Goal: Task Accomplishment & Management: Use online tool/utility

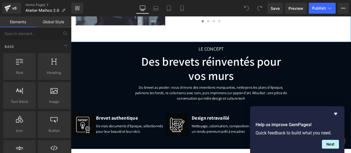
scroll to position [574, 0]
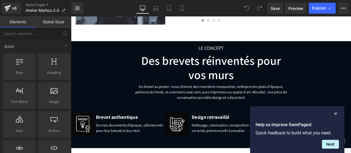
click at [336, 114] on icon "Hide survey" at bounding box center [335, 114] width 3 height 2
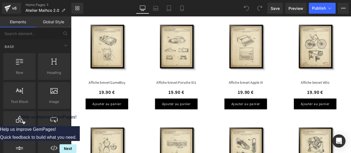
scroll to position [782, 0]
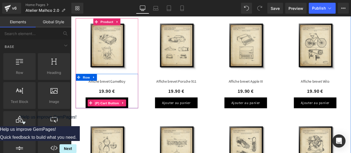
click at [110, 118] on span "(P) Cart Button" at bounding box center [113, 120] width 31 height 8
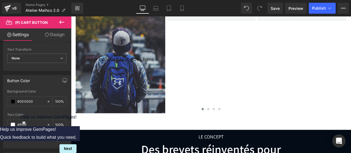
scroll to position [467, 0]
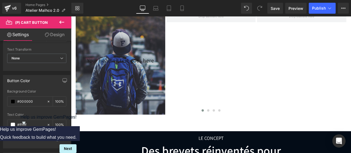
click at [61, 21] on icon at bounding box center [61, 22] width 7 height 7
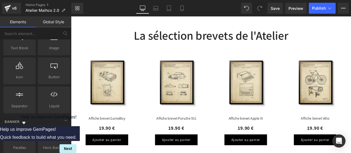
scroll to position [762, 0]
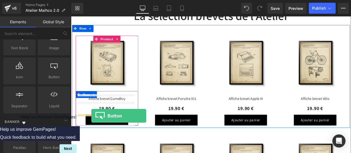
drag, startPoint x: 125, startPoint y: 85, endPoint x: 95, endPoint y: 134, distance: 57.6
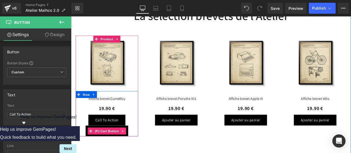
click at [131, 150] on icon at bounding box center [133, 152] width 4 height 4
click at [134, 151] on icon at bounding box center [136, 153] width 4 height 4
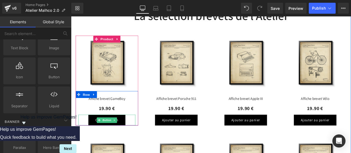
click at [124, 140] on link "Call To Action" at bounding box center [114, 139] width 44 height 13
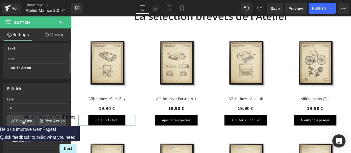
scroll to position [65, 0]
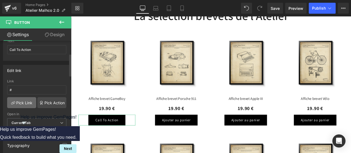
click at [26, 99] on link "Pick Link" at bounding box center [21, 102] width 29 height 11
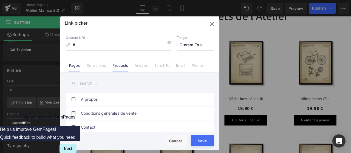
click at [117, 61] on li "Products" at bounding box center [120, 64] width 22 height 10
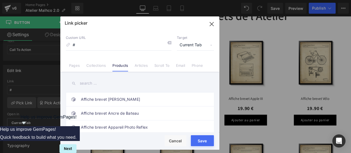
click at [91, 84] on input "text" at bounding box center [140, 83] width 148 height 12
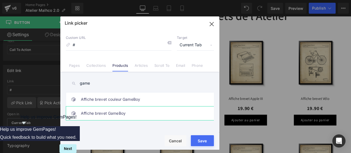
type input "game"
click at [105, 111] on link "Affiche brevet GameBoy" at bounding box center [141, 114] width 121 height 14
click at [198, 142] on button "Save" at bounding box center [202, 141] width 23 height 11
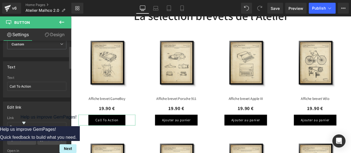
scroll to position [26, 0]
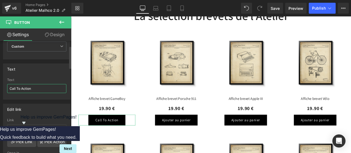
drag, startPoint x: 38, startPoint y: 92, endPoint x: 0, endPoint y: 85, distance: 39.0
click at [0, 85] on div "Text Call To Action Text Call To Action" at bounding box center [37, 80] width 74 height 40
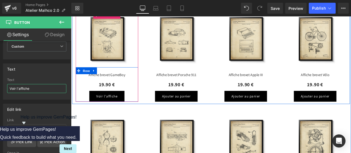
scroll to position [790, 0]
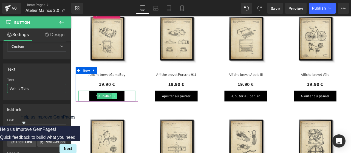
type input "Voir l'affiche"
click at [121, 111] on icon at bounding box center [122, 110] width 3 height 3
click at [118, 111] on icon at bounding box center [119, 110] width 3 height 3
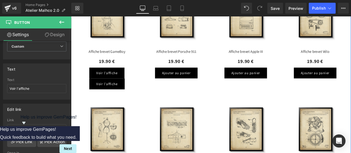
scroll to position [815, 0]
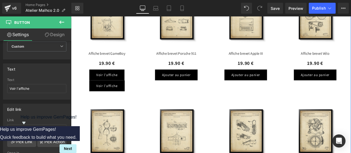
click at [118, 97] on div "Voir l'affiche Button" at bounding box center [113, 98] width 67 height 13
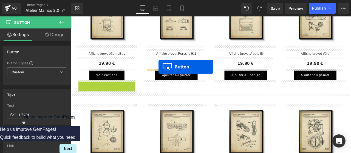
drag, startPoint x: 102, startPoint y: 97, endPoint x: 175, endPoint y: 76, distance: 76.1
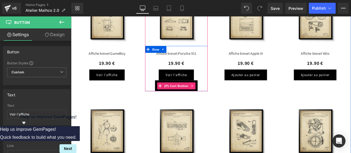
click at [213, 97] on icon at bounding box center [215, 99] width 4 height 4
click at [217, 97] on icon at bounding box center [219, 99] width 4 height 4
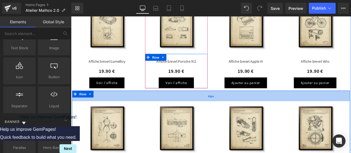
scroll to position [806, 0]
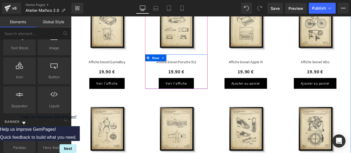
click at [204, 95] on div "Voir l'affiche Button" at bounding box center [195, 95] width 67 height 13
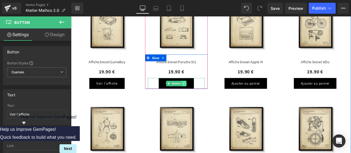
click at [204, 96] on icon at bounding box center [204, 96] width 1 height 2
click at [201, 96] on icon at bounding box center [202, 95] width 3 height 3
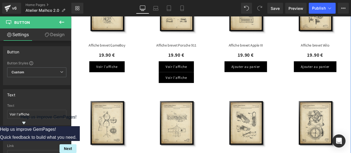
scroll to position [825, 0]
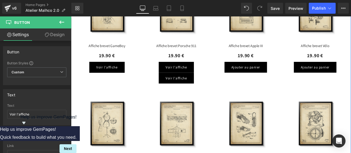
click at [203, 87] on div "Voir l'affiche Button" at bounding box center [195, 89] width 67 height 13
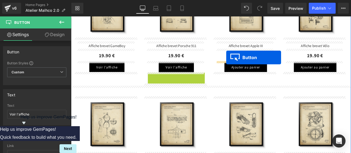
drag, startPoint x: 185, startPoint y: 87, endPoint x: 255, endPoint y: 65, distance: 73.6
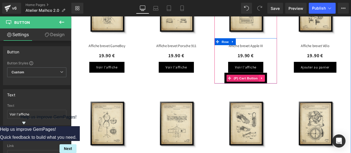
click at [296, 88] on icon at bounding box center [298, 90] width 4 height 4
click at [299, 88] on icon at bounding box center [301, 90] width 4 height 4
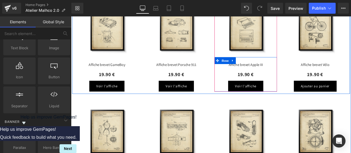
scroll to position [802, 0]
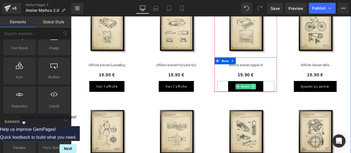
click at [286, 99] on icon at bounding box center [287, 99] width 3 height 3
click at [283, 100] on icon at bounding box center [284, 99] width 3 height 3
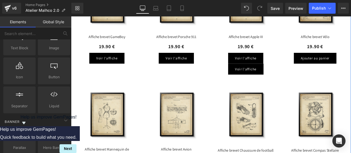
scroll to position [834, 0]
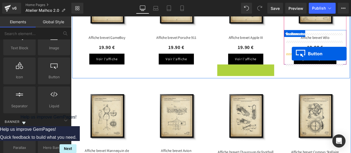
drag, startPoint x: 267, startPoint y: 79, endPoint x: 333, endPoint y: 60, distance: 68.6
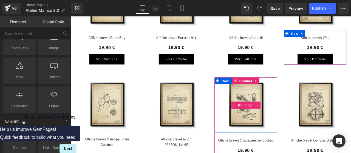
scroll to position [852, 0]
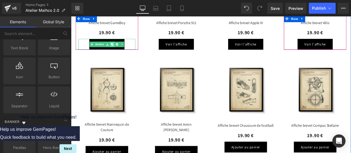
click at [118, 48] on icon at bounding box center [119, 49] width 3 height 3
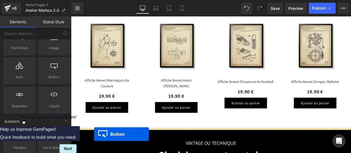
scroll to position [929, 0]
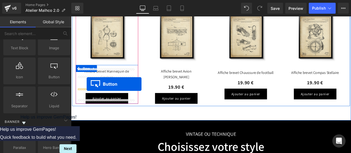
drag, startPoint x: 101, startPoint y: 62, endPoint x: 90, endPoint y: 97, distance: 36.0
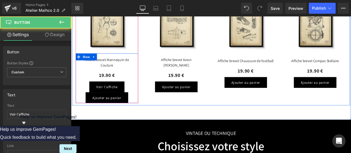
scroll to position [915, 0]
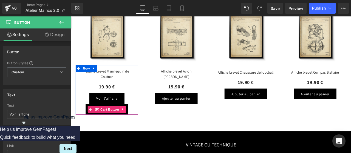
click at [131, 125] on icon at bounding box center [133, 127] width 4 height 4
click at [134, 125] on icon at bounding box center [136, 127] width 4 height 4
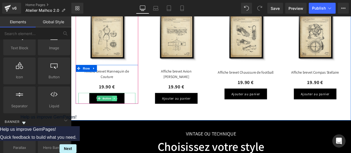
click at [122, 113] on icon at bounding box center [122, 114] width 1 height 2
click at [119, 112] on icon at bounding box center [119, 113] width 3 height 3
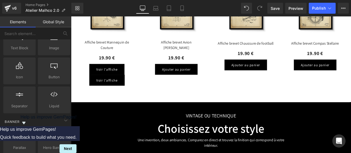
scroll to position [949, 0]
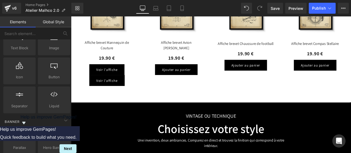
click at [114, 86] on div "Voir l'affiche Button" at bounding box center [113, 92] width 67 height 13
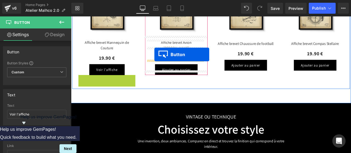
drag, startPoint x: 103, startPoint y: 85, endPoint x: 170, endPoint y: 62, distance: 70.4
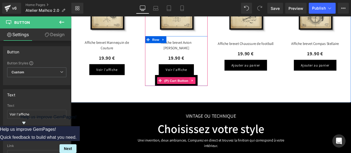
click at [215, 89] on link at bounding box center [215, 93] width 7 height 8
click at [217, 91] on icon at bounding box center [219, 93] width 4 height 4
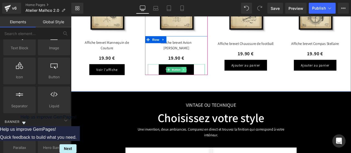
click at [204, 78] on icon at bounding box center [205, 79] width 3 height 3
click at [201, 78] on icon at bounding box center [202, 79] width 3 height 3
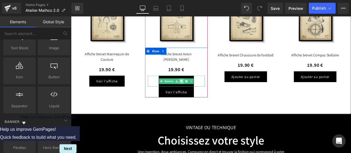
scroll to position [934, 0]
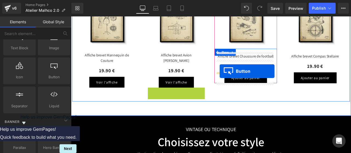
drag, startPoint x: 186, startPoint y: 100, endPoint x: 247, endPoint y: 81, distance: 64.0
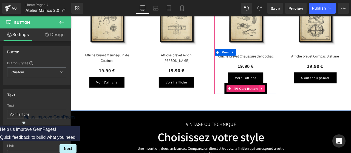
click at [297, 102] on link at bounding box center [297, 102] width 7 height 8
click at [299, 102] on icon at bounding box center [301, 102] width 4 height 4
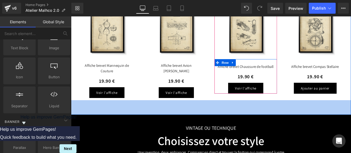
scroll to position [922, 0]
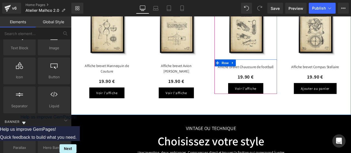
click at [281, 100] on div "Voir l'affiche Button" at bounding box center [277, 101] width 67 height 13
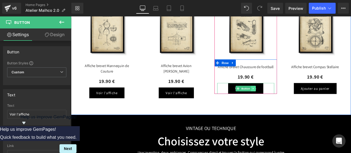
click at [286, 101] on icon at bounding box center [287, 101] width 3 height 3
click at [283, 101] on icon at bounding box center [284, 101] width 3 height 3
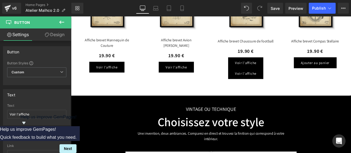
scroll to position [952, 0]
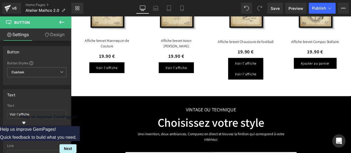
click at [282, 82] on div "Voir l'affiche Button" at bounding box center [277, 84] width 67 height 13
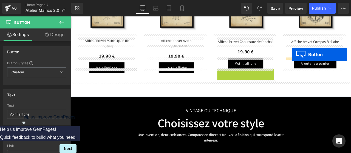
drag, startPoint x: 268, startPoint y: 84, endPoint x: 333, endPoint y: 62, distance: 69.2
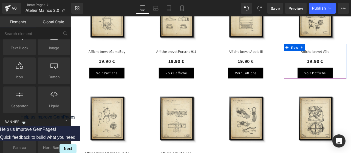
scroll to position [817, 0]
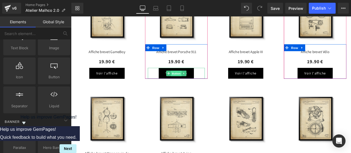
click at [186, 84] on link "Button" at bounding box center [193, 84] width 18 height 7
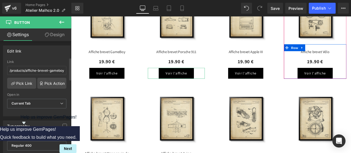
scroll to position [85, 0]
click at [26, 80] on link "Pick Link" at bounding box center [21, 83] width 29 height 11
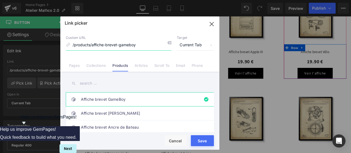
click at [210, 25] on icon "button" at bounding box center [211, 24] width 9 height 9
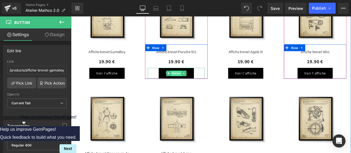
click at [192, 83] on span "Button" at bounding box center [196, 84] width 13 height 7
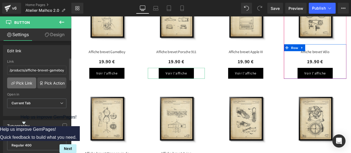
click at [22, 83] on link "Pick Link" at bounding box center [21, 83] width 29 height 11
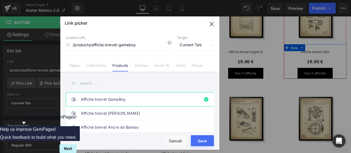
click at [103, 85] on input "text" at bounding box center [140, 83] width 148 height 12
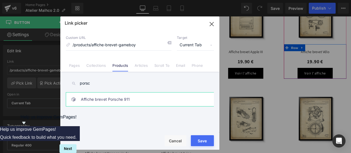
type input "porsc"
click at [109, 97] on link "Affiche brevet Porsche 911" at bounding box center [141, 100] width 121 height 14
click at [206, 140] on button "Save" at bounding box center [202, 141] width 23 height 11
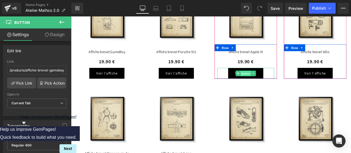
click at [269, 83] on link "Button" at bounding box center [275, 84] width 18 height 7
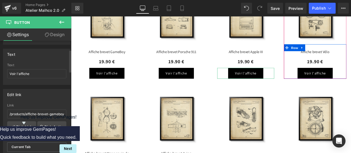
scroll to position [50, 0]
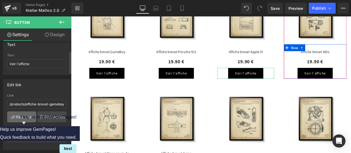
click at [24, 116] on link "Pick Link" at bounding box center [21, 117] width 29 height 11
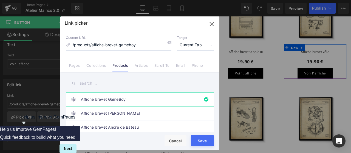
click at [87, 83] on input "text" at bounding box center [140, 83] width 148 height 12
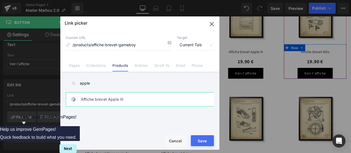
type input "apple"
click at [109, 100] on link "Affiche brevet Apple III" at bounding box center [141, 100] width 121 height 14
drag, startPoint x: 201, startPoint y: 142, endPoint x: 168, endPoint y: 136, distance: 33.4
click at [201, 142] on button "Save" at bounding box center [202, 141] width 23 height 11
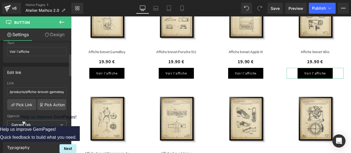
scroll to position [65, 0]
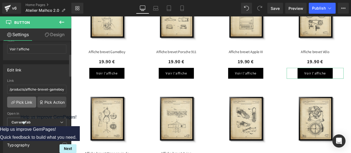
click at [22, 100] on link "Pick Link" at bounding box center [21, 102] width 29 height 11
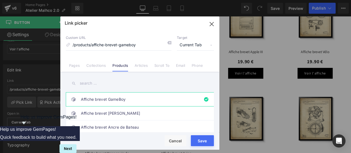
click at [85, 83] on input "text" at bounding box center [140, 83] width 148 height 12
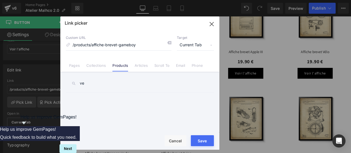
type input "v"
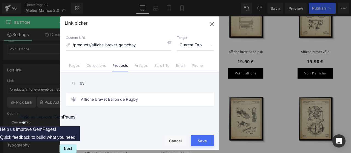
type input "b"
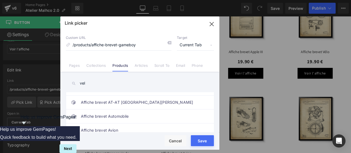
scroll to position [0, 0]
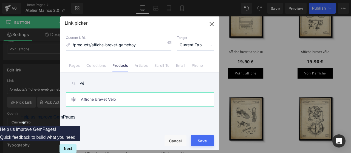
type input "vé"
click at [99, 95] on link "Affiche brevet Vélo" at bounding box center [141, 100] width 121 height 14
click at [200, 143] on button "Save" at bounding box center [202, 141] width 23 height 11
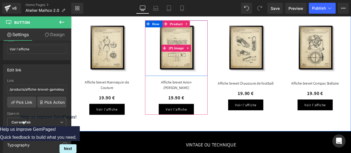
scroll to position [902, 0]
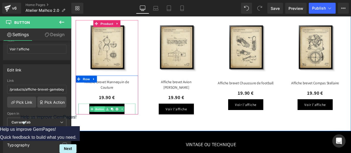
click at [111, 123] on link at bounding box center [114, 126] width 6 height 7
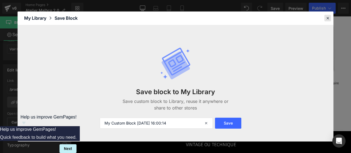
click at [327, 16] on icon at bounding box center [327, 18] width 5 height 5
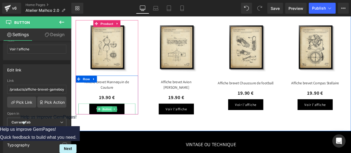
click at [103, 123] on link "Button" at bounding box center [111, 126] width 18 height 7
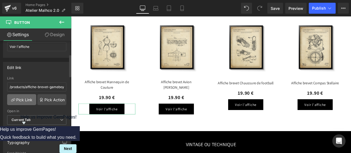
scroll to position [68, 0]
click at [23, 95] on link "Pick Link" at bounding box center [21, 99] width 29 height 11
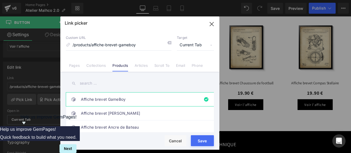
click at [94, 82] on input "text" at bounding box center [140, 83] width 148 height 12
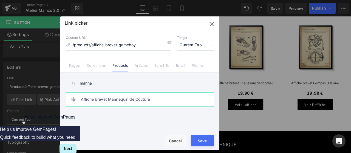
type input "manne"
click at [107, 99] on link "Affiche brevet Mannequin de Couture" at bounding box center [141, 100] width 121 height 14
click at [204, 143] on button "Save" at bounding box center [202, 141] width 23 height 11
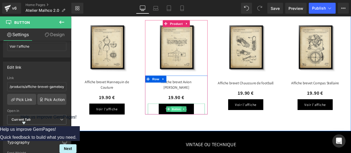
click at [185, 123] on link "Button" at bounding box center [193, 126] width 18 height 7
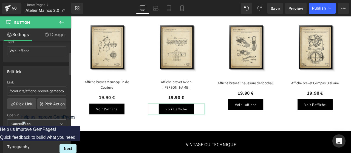
scroll to position [67, 0]
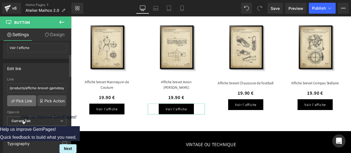
click at [22, 95] on link "Pick Link" at bounding box center [21, 100] width 29 height 11
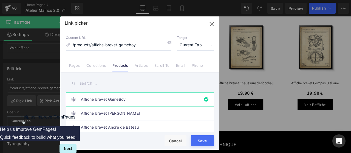
click at [88, 83] on input "text" at bounding box center [140, 83] width 148 height 12
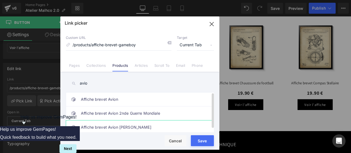
type input "avio"
click at [111, 125] on link "Affiche brevet Avion [PERSON_NAME]" at bounding box center [141, 128] width 121 height 14
click at [202, 142] on button "Save" at bounding box center [202, 141] width 23 height 11
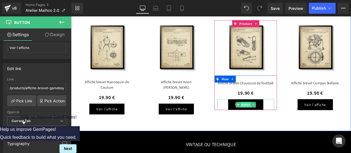
click at [272, 120] on span "Button" at bounding box center [278, 121] width 13 height 7
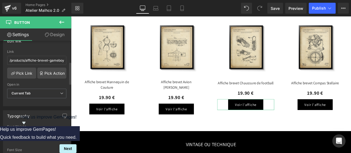
scroll to position [111, 0]
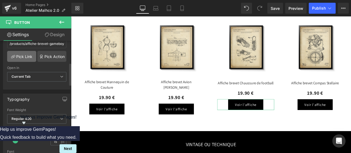
click at [22, 56] on link "Pick Link" at bounding box center [21, 56] width 29 height 11
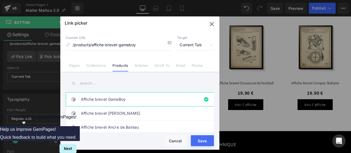
click at [91, 83] on input "text" at bounding box center [140, 83] width 148 height 12
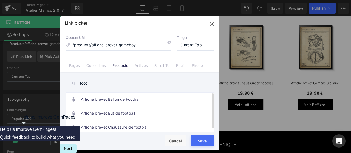
type input "foot"
click at [112, 124] on link "Affiche brevet Chaussure de football" at bounding box center [141, 128] width 121 height 14
click at [200, 136] on button "Save" at bounding box center [202, 141] width 23 height 11
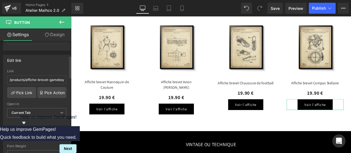
scroll to position [75, 0]
click at [28, 88] on link "Pick Link" at bounding box center [21, 92] width 29 height 11
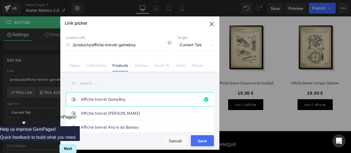
click at [92, 84] on input "text" at bounding box center [140, 83] width 148 height 12
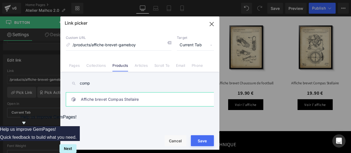
type input "comp"
click at [106, 100] on link "Affiche brevet Compas Stellaire" at bounding box center [141, 100] width 121 height 14
click at [204, 140] on button "Save" at bounding box center [202, 141] width 23 height 11
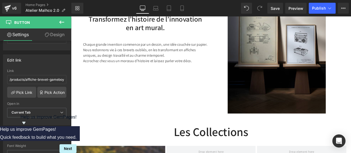
scroll to position [308, 0]
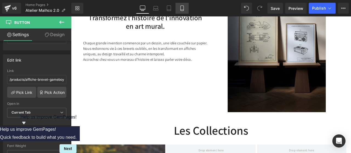
click at [185, 8] on icon at bounding box center [181, 7] width 5 height 5
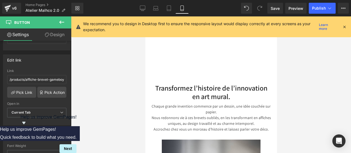
scroll to position [190, 0]
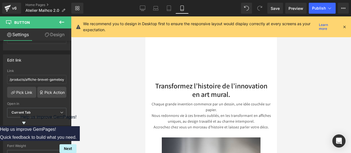
click at [199, 53] on div "Transformez l’histoire de l’innovation en art mural." at bounding box center [210, 69] width 115 height 60
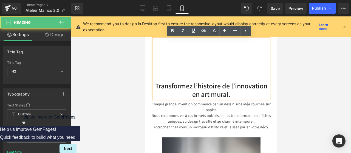
click at [153, 83] on h2 "Transformez l’histoire de l’innovation en art mural." at bounding box center [210, 90] width 115 height 17
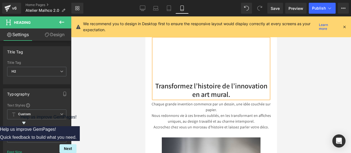
scroll to position [146, 0]
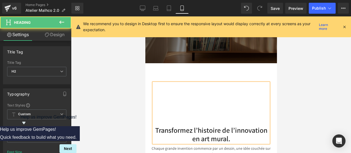
click at [181, 99] on div "Transformez l’histoire de l’innovation en art mural." at bounding box center [210, 113] width 115 height 60
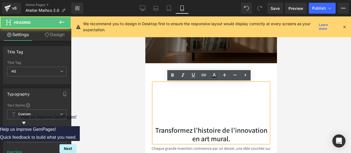
click at [153, 128] on h2 "Transformez l’histoire de l’innovation en art mural." at bounding box center [210, 134] width 115 height 17
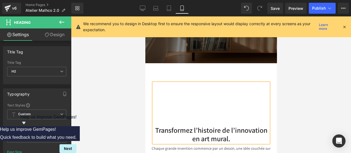
click at [204, 120] on div "Transformez l’histoire de l’innovation en art mural." at bounding box center [210, 113] width 115 height 60
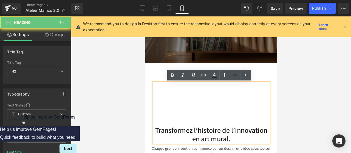
click at [202, 96] on div "Transformez l’histoire de l’innovation en art mural." at bounding box center [210, 113] width 115 height 60
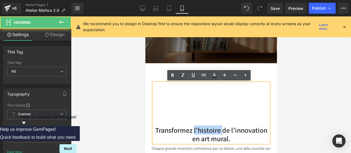
click at [202, 96] on div "Transformez l’histoire de l’innovation en art mural." at bounding box center [210, 113] width 115 height 60
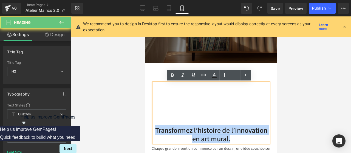
click at [202, 96] on div "Transformez l’histoire de l’innovation en art mural." at bounding box center [210, 113] width 115 height 60
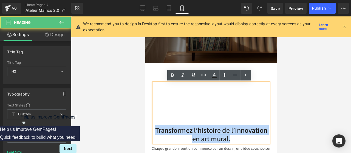
click at [266, 95] on div "Transformez l’histoire de l’innovation en art mural." at bounding box center [210, 113] width 115 height 60
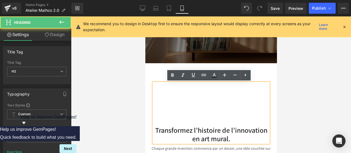
click at [175, 96] on div "Transformez l’histoire de l’innovation en art mural." at bounding box center [210, 113] width 115 height 60
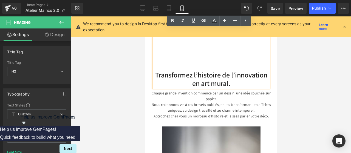
scroll to position [201, 0]
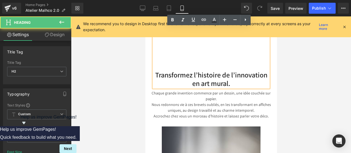
click at [233, 83] on h2 "Transformez l’histoire de l’innovation en art mural." at bounding box center [210, 79] width 115 height 17
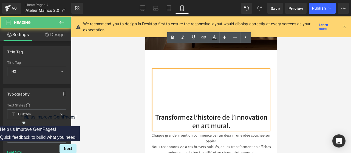
scroll to position [156, 0]
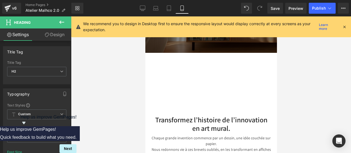
click at [52, 33] on link "Design" at bounding box center [55, 35] width 36 height 12
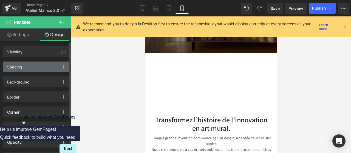
click at [29, 66] on div "Spacing" at bounding box center [36, 67] width 67 height 10
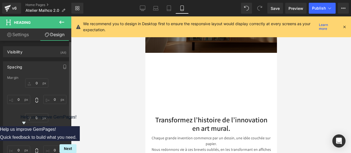
scroll to position [40, 0]
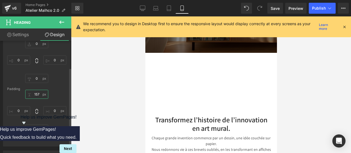
click at [38, 92] on input "text" at bounding box center [36, 94] width 23 height 9
type input "157"
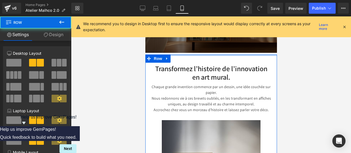
drag, startPoint x: 203, startPoint y: 62, endPoint x: 203, endPoint y: 52, distance: 9.6
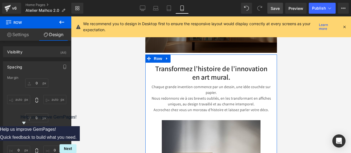
drag, startPoint x: 276, startPoint y: 6, endPoint x: 62, endPoint y: 46, distance: 217.4
click at [276, 6] on span "Save" at bounding box center [275, 8] width 9 height 6
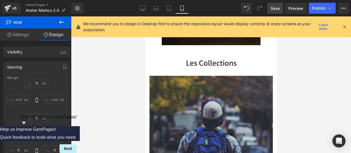
scroll to position [370, 0]
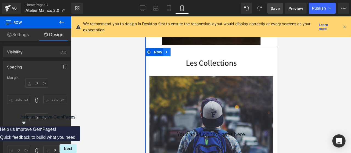
click at [166, 52] on link at bounding box center [166, 52] width 7 height 8
click at [179, 52] on icon at bounding box center [181, 52] width 4 height 4
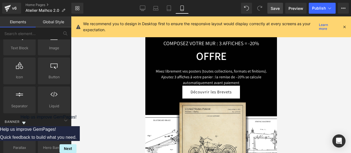
scroll to position [2526, 0]
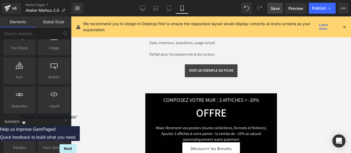
click at [212, 73] on div "VOIR UN EXEMPLE DE FICHE Button" at bounding box center [210, 70] width 123 height 13
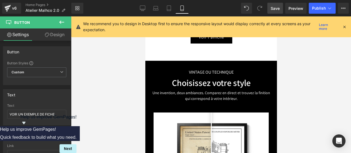
scroll to position [1765, 0]
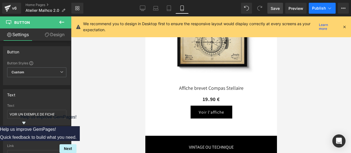
click at [315, 10] on span "Publish" at bounding box center [319, 8] width 14 height 4
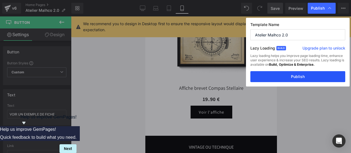
click at [296, 76] on button "Publish" at bounding box center [298, 76] width 95 height 11
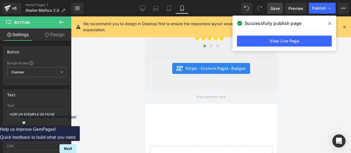
scroll to position [2734, 0]
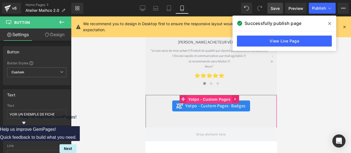
click at [205, 97] on span "Yotpo - Custom Pages" at bounding box center [209, 99] width 45 height 8
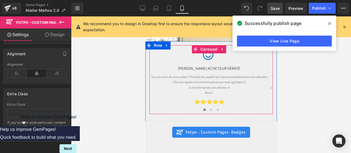
scroll to position [2714, 0]
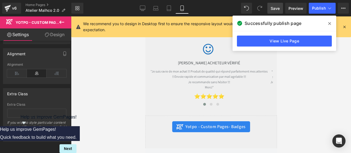
click at [329, 23] on icon at bounding box center [329, 23] width 3 height 3
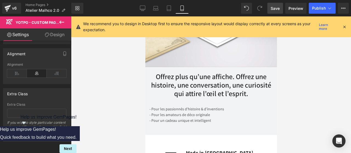
scroll to position [2119, 0]
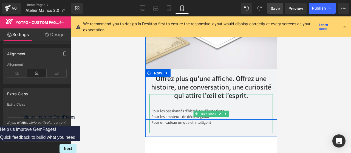
click at [213, 123] on div "- Pour un cadeau unique et intelligent" at bounding box center [210, 123] width 123 height 6
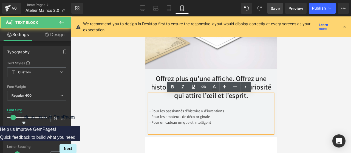
drag, startPoint x: 213, startPoint y: 123, endPoint x: 145, endPoint y: 109, distance: 69.5
click at [149, 109] on div "- Pour les passionnés d’histoire & d’inventions - Pour les amateurs de déco ori…" at bounding box center [210, 113] width 123 height 39
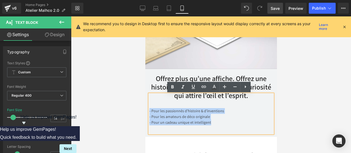
drag, startPoint x: 207, startPoint y: 123, endPoint x: 145, endPoint y: 111, distance: 62.6
click at [145, 111] on div "Offrez plus qu’une affiche. Offrez une histoire, une conversation, une curiosit…" at bounding box center [211, 94] width 132 height 51
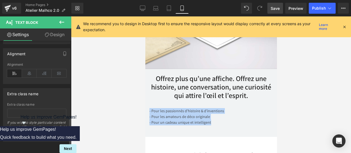
scroll to position [233, 0]
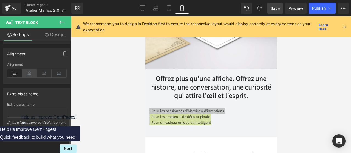
click at [29, 72] on icon at bounding box center [29, 73] width 15 height 8
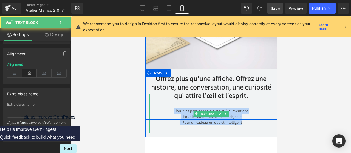
click at [172, 112] on div "- Pour les passionnés d’histoire & d’inventions - Pour les amateurs de déco ori…" at bounding box center [210, 113] width 123 height 39
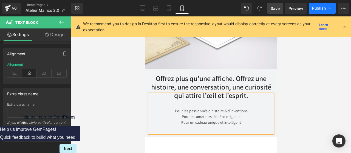
click at [317, 7] on span "Publish" at bounding box center [319, 8] width 14 height 4
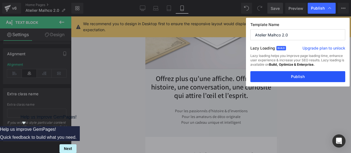
click at [292, 77] on button "Publish" at bounding box center [298, 76] width 95 height 11
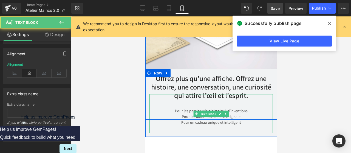
click at [174, 110] on div "Pour les passionnés d’histoire & d’inventions Pour les amateurs de déco origina…" at bounding box center [210, 113] width 123 height 39
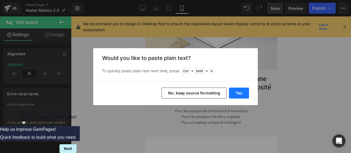
click at [234, 97] on button "Yes" at bounding box center [239, 93] width 20 height 11
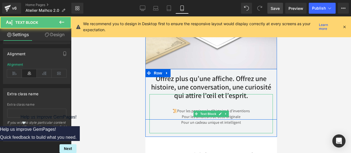
click at [177, 112] on div "📜Pour les passionnés d’histoire & d’inventions Pour les amateurs de déco origin…" at bounding box center [210, 113] width 123 height 39
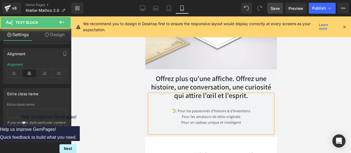
click at [179, 117] on div "Pour les amateurs de déco originale" at bounding box center [210, 117] width 123 height 6
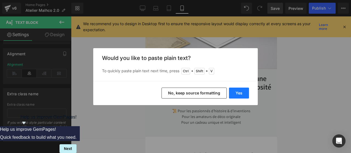
click at [238, 96] on button "Yes" at bounding box center [239, 93] width 20 height 11
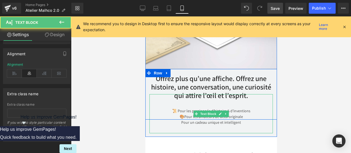
click at [178, 123] on div "Pour un cadeau unique et intelligent" at bounding box center [210, 123] width 123 height 6
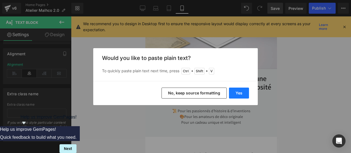
click at [236, 93] on button "Yes" at bounding box center [239, 93] width 20 height 11
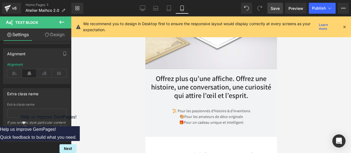
drag, startPoint x: 279, startPoint y: 10, endPoint x: 85, endPoint y: 53, distance: 198.2
click at [279, 10] on span "Save" at bounding box center [275, 8] width 9 height 6
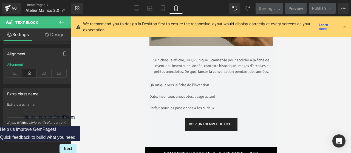
scroll to position [2473, 0]
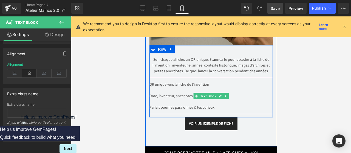
click at [149, 107] on div "Parfait pour les passionnés & les curieux" at bounding box center [210, 108] width 123 height 6
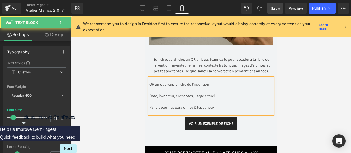
click at [149, 107] on div "Parfait pour les passionnés & les curieux" at bounding box center [210, 108] width 123 height 6
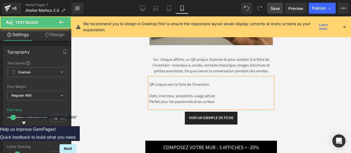
click at [149, 95] on div "Date, inventeur, anecdotes, usage actuel" at bounding box center [210, 96] width 123 height 6
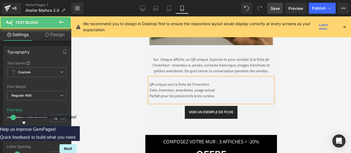
click at [149, 84] on div "QR unique vers la fiche de l’invention Date, inventeur, anecdotes, usage actuel…" at bounding box center [210, 90] width 123 height 25
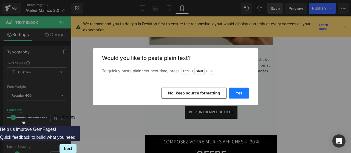
click at [237, 92] on button "Yes" at bounding box center [239, 93] width 20 height 11
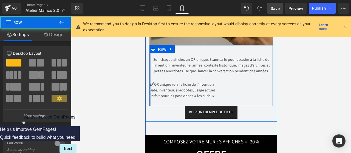
click at [149, 90] on div at bounding box center [149, 75] width 1 height 61
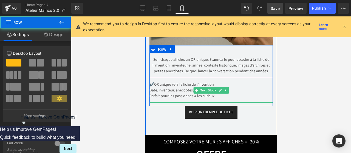
click at [149, 90] on span "Date, inventeur, anecdotes, usage actuel" at bounding box center [182, 90] width 66 height 5
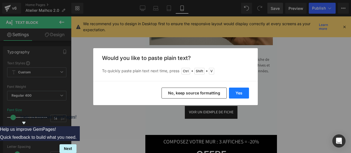
click at [236, 91] on button "Yes" at bounding box center [239, 93] width 20 height 11
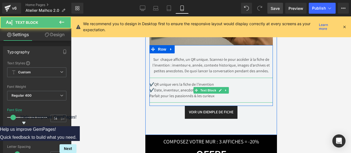
click at [149, 96] on div "Parfait pour les passionnés & les curieux" at bounding box center [210, 96] width 123 height 6
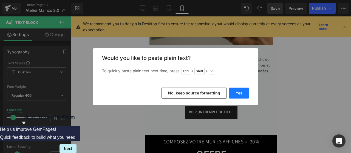
click at [236, 92] on button "Yes" at bounding box center [239, 93] width 20 height 11
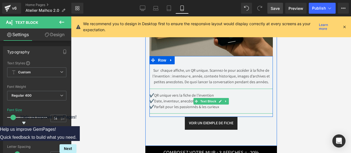
scroll to position [2462, 0]
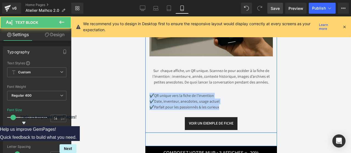
drag, startPoint x: 220, startPoint y: 108, endPoint x: 147, endPoint y: 96, distance: 74.0
click at [147, 96] on div "Sur chaque affiche, un QR unique. Scannez-le pour accéder à la fiche de l’inven…" at bounding box center [211, 94] width 132 height 74
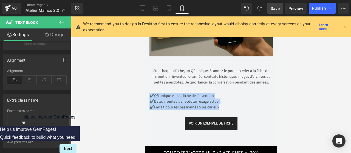
scroll to position [226, 0]
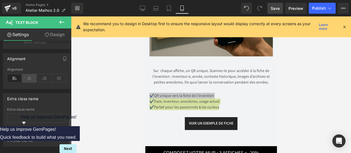
click at [28, 78] on icon at bounding box center [29, 78] width 15 height 8
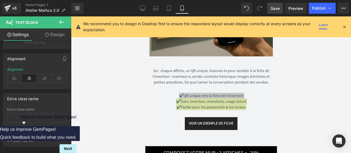
click at [278, 12] on link "Save" at bounding box center [276, 8] width 16 height 11
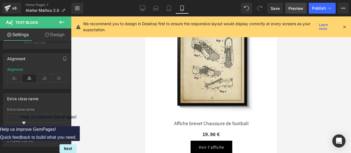
scroll to position [1569, 0]
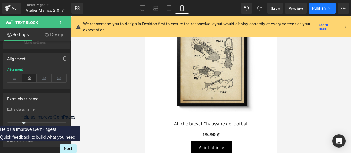
click at [321, 6] on span "Publish" at bounding box center [319, 8] width 14 height 4
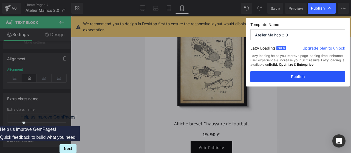
click at [304, 78] on button "Publish" at bounding box center [298, 76] width 95 height 11
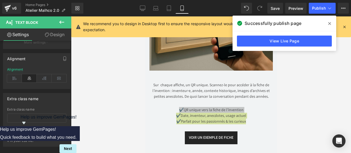
scroll to position [2480, 0]
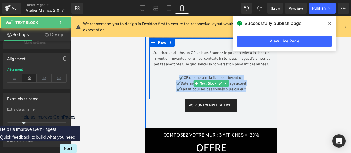
click at [245, 90] on div "✔️Parfait pour les passionnés & les curieux" at bounding box center [210, 89] width 123 height 6
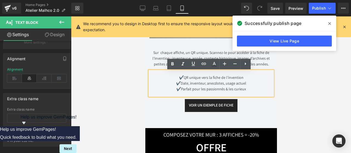
drag, startPoint x: 245, startPoint y: 90, endPoint x: 171, endPoint y: 71, distance: 76.4
click at [171, 71] on div "✔️QR unique vers la fiche de l’invention ✔️Date, inventeur, anecdotes, usage ac…" at bounding box center [210, 83] width 123 height 25
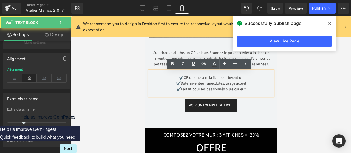
click at [164, 77] on div "✔️QR unique vers la fiche de l’invention ✔️Date, inventeur, anecdotes, usage ac…" at bounding box center [210, 83] width 123 height 25
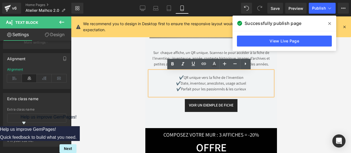
click at [170, 108] on div "VOIR UN EXEMPLE DE FICHE" at bounding box center [210, 105] width 123 height 13
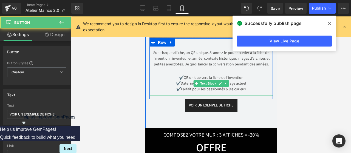
click at [203, 81] on span "Text Block" at bounding box center [208, 83] width 18 height 7
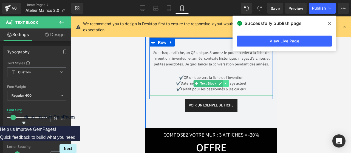
click at [224, 85] on icon at bounding box center [225, 83] width 3 height 3
click at [227, 85] on icon at bounding box center [228, 83] width 3 height 3
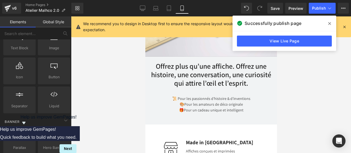
scroll to position [2126, 0]
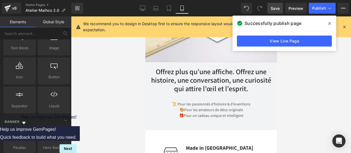
click at [276, 12] on link "Save" at bounding box center [276, 8] width 16 height 11
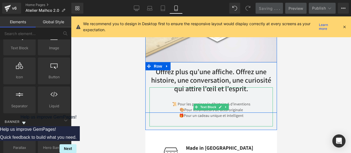
click at [177, 102] on div "📜 Pour les passionnés d’histoire & d’inventions 🎨Pour les amateurs de déco orig…" at bounding box center [210, 107] width 123 height 39
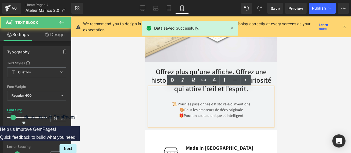
click at [184, 109] on div "🎨Pour les amateurs de déco originale" at bounding box center [210, 110] width 123 height 6
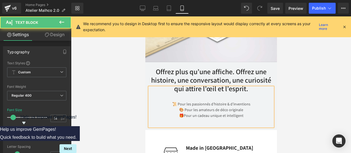
click at [183, 114] on div "🎁Pour un cadeau unique et intelligent" at bounding box center [210, 116] width 123 height 6
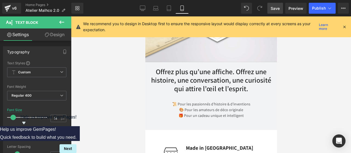
click at [278, 8] on span "Save" at bounding box center [275, 8] width 9 height 6
click at [319, 8] on span "Publish" at bounding box center [319, 8] width 14 height 4
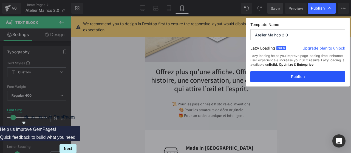
click at [299, 78] on button "Publish" at bounding box center [298, 76] width 95 height 11
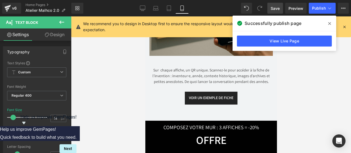
scroll to position [2461, 0]
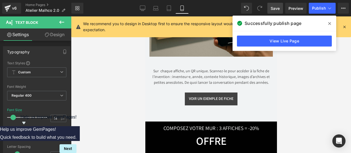
click at [207, 100] on div "VOIR UN EXEMPLE DE FICHE Button" at bounding box center [210, 99] width 123 height 13
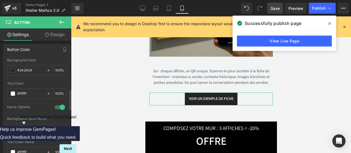
scroll to position [266, 0]
click at [13, 127] on span at bounding box center [13, 129] width 4 height 4
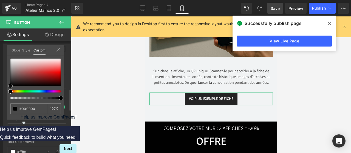
drag, startPoint x: 10, startPoint y: 80, endPoint x: 5, endPoint y: 99, distance: 18.8
click at [5, 99] on div "Button Color #242424 Background Color #242424 100 % #ffffff Text Color #ffffff …" at bounding box center [37, 102] width 74 height 124
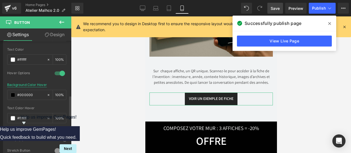
scroll to position [300, 0]
click at [278, 7] on span "Save" at bounding box center [275, 8] width 9 height 6
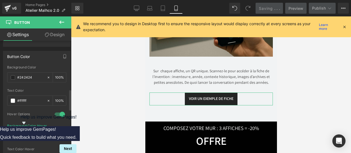
scroll to position [258, 0]
click at [12, 76] on span at bounding box center [13, 78] width 4 height 4
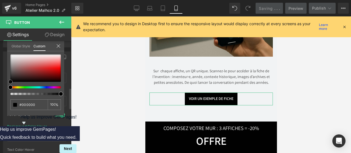
drag, startPoint x: 10, startPoint y: 79, endPoint x: 5, endPoint y: 95, distance: 16.5
click at [5, 95] on div "Button Color #242424 Background Color #242424 100 % #ffffff Text Color #ffffff …" at bounding box center [37, 109] width 74 height 124
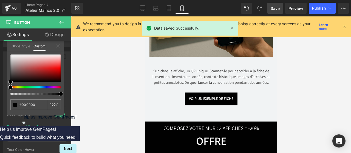
click at [278, 10] on span "Save" at bounding box center [275, 8] width 9 height 6
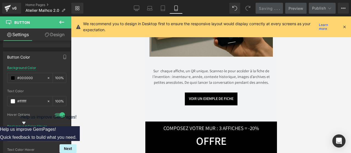
click at [93, 67] on div at bounding box center [211, 84] width 280 height 137
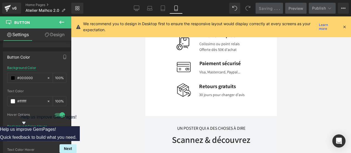
scroll to position [2263, 0]
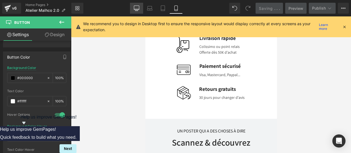
click at [133, 9] on div "Library Mobile Desktop Laptop Tablet Mobile Saving . . . Preview Publish Schedu…" at bounding box center [211, 8] width 280 height 11
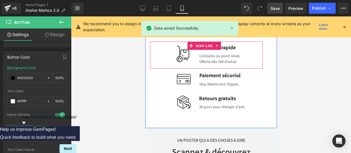
scroll to position [2251, 0]
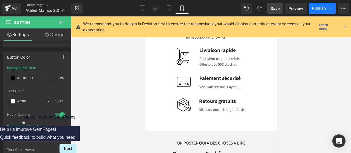
click at [314, 7] on span "Publish" at bounding box center [319, 8] width 14 height 4
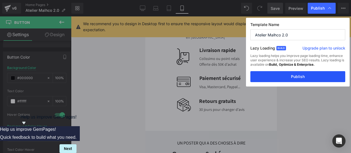
click at [301, 77] on button "Publish" at bounding box center [298, 76] width 95 height 11
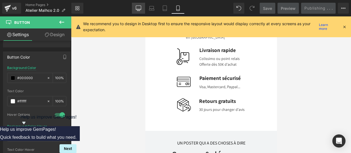
click at [136, 11] on link "Desktop" at bounding box center [138, 8] width 13 height 11
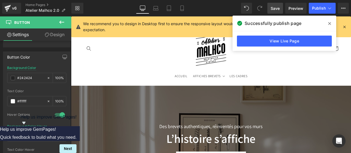
scroll to position [0, 0]
